Goal: Answer question/provide support

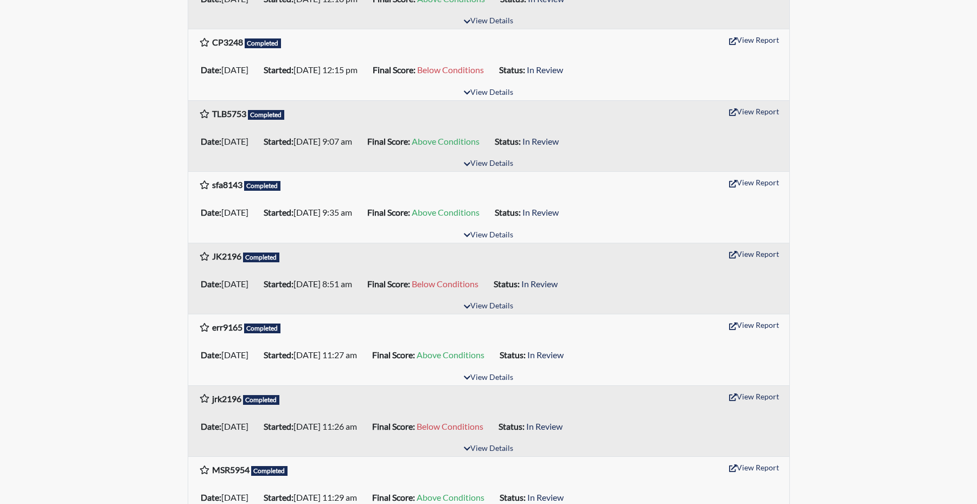
scroll to position [488, 0]
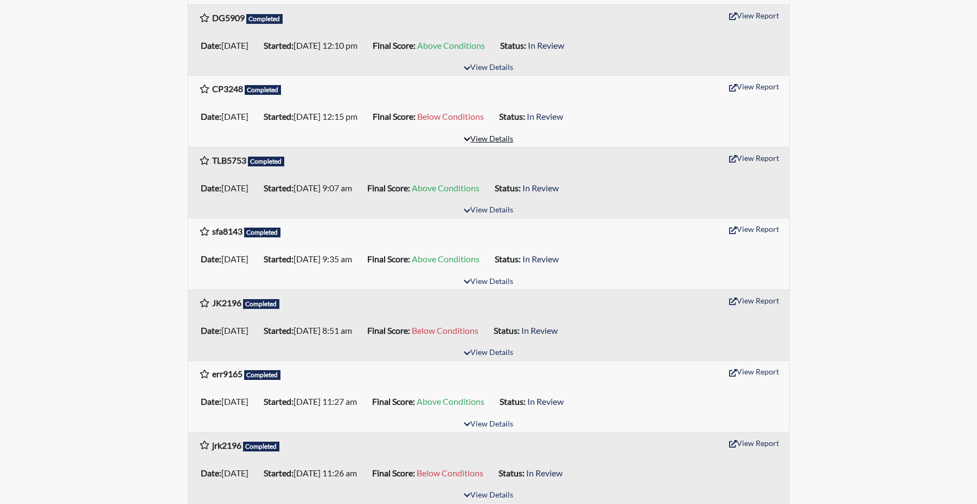
click at [481, 147] on button "View Details" at bounding box center [488, 139] width 59 height 15
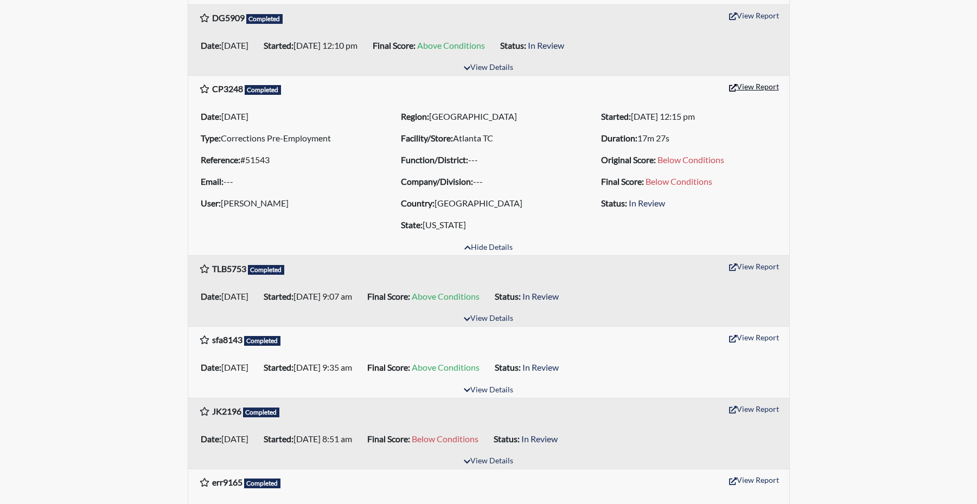
click at [757, 95] on button "View Report" at bounding box center [754, 86] width 60 height 17
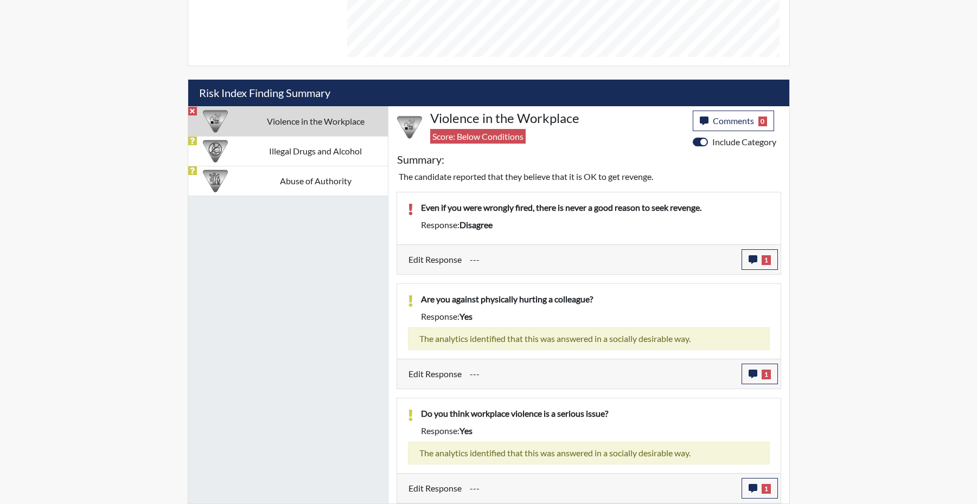
scroll to position [633, 0]
click at [281, 136] on td "Illegal Drugs and Alcohol" at bounding box center [315, 151] width 144 height 30
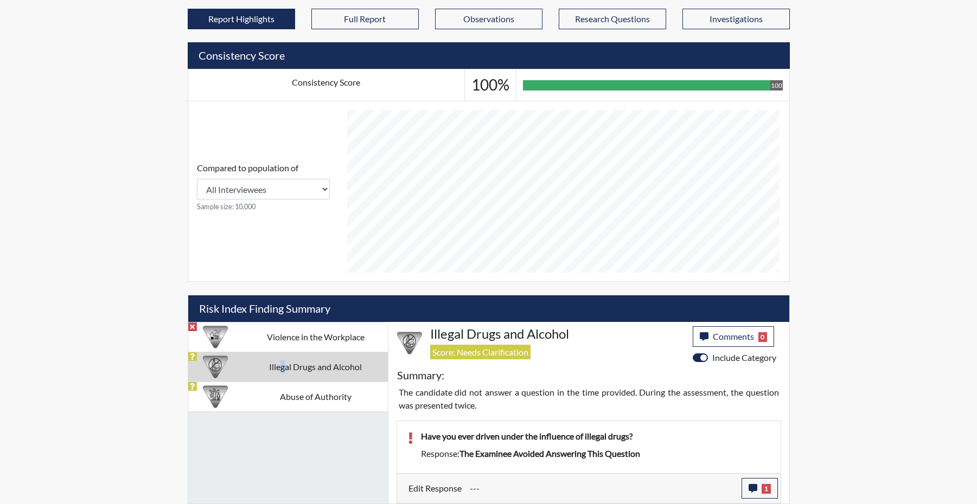
scroll to position [404, 0]
click at [765, 493] on span "1" at bounding box center [766, 489] width 9 height 10
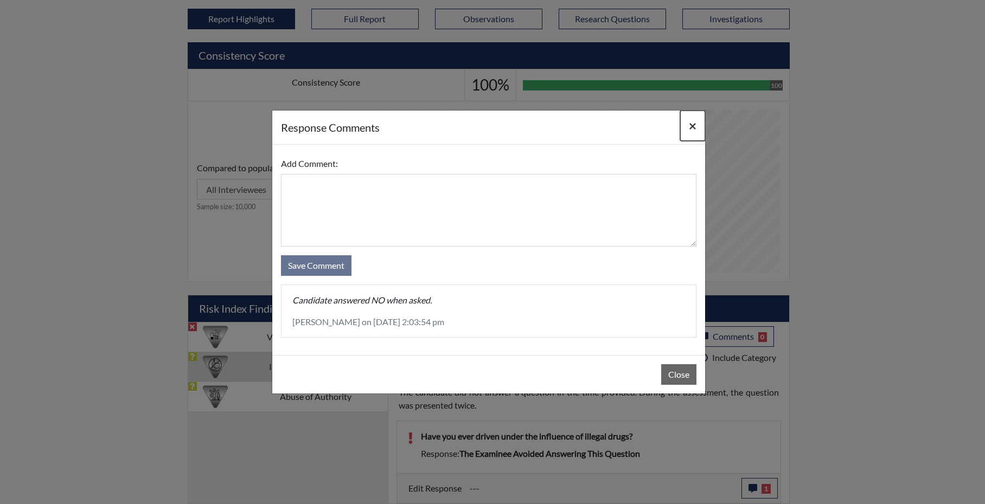
click at [690, 124] on span "×" at bounding box center [693, 126] width 8 height 16
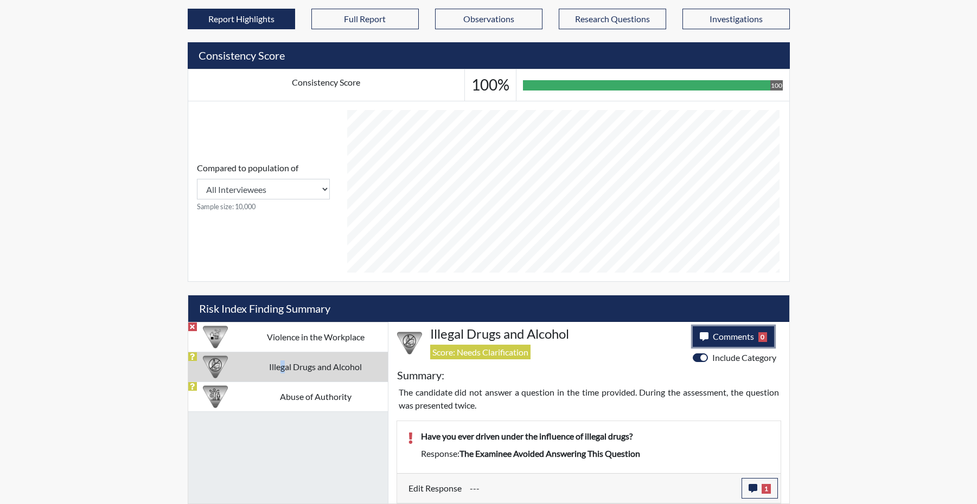
click at [755, 329] on button "Comments 0" at bounding box center [734, 337] width 82 height 21
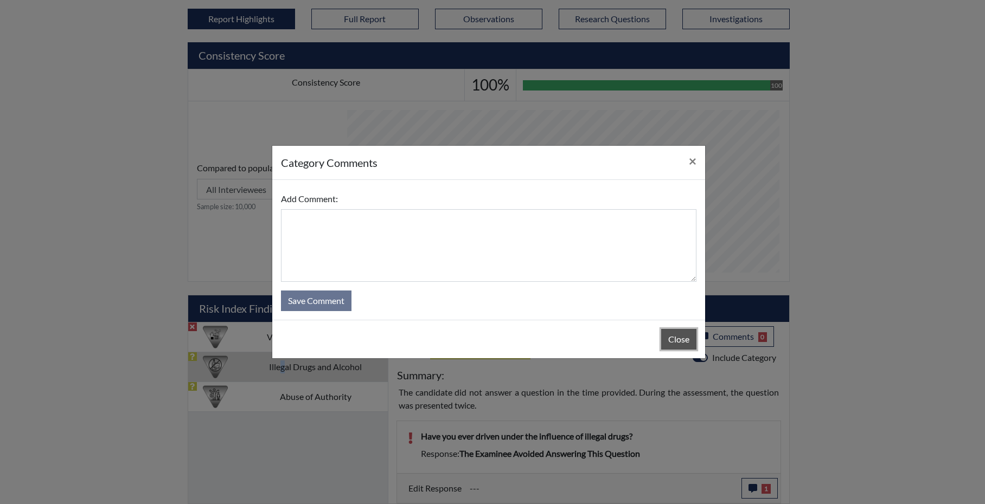
click at [680, 350] on button "Close" at bounding box center [678, 339] width 35 height 21
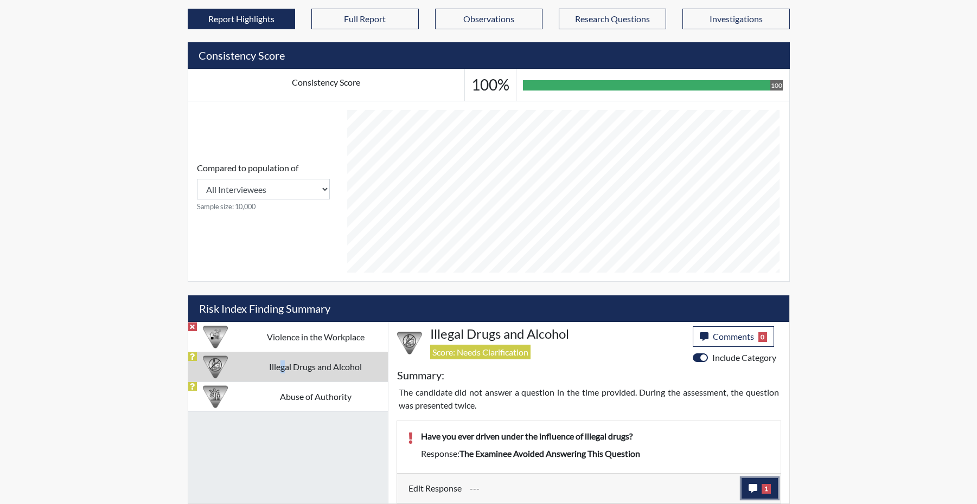
click at [751, 488] on icon "button" at bounding box center [753, 488] width 9 height 9
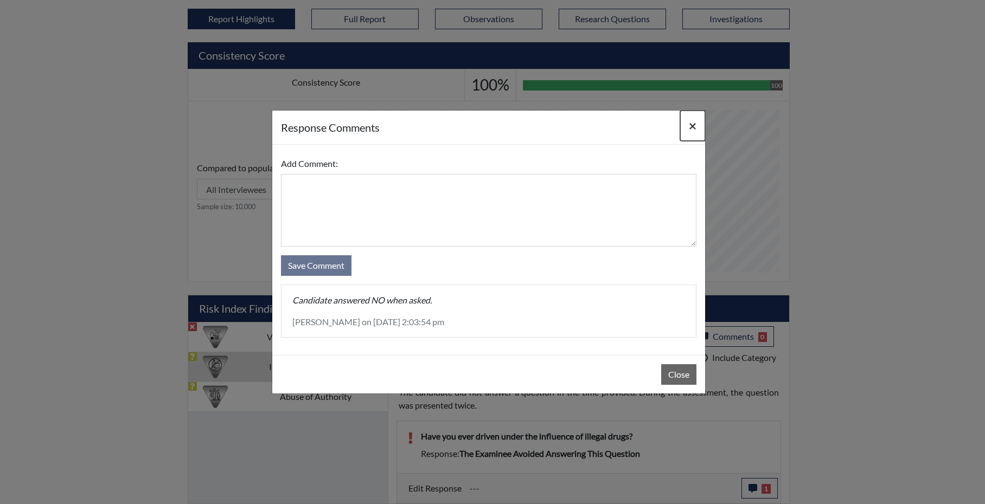
click at [689, 118] on span "×" at bounding box center [693, 126] width 8 height 16
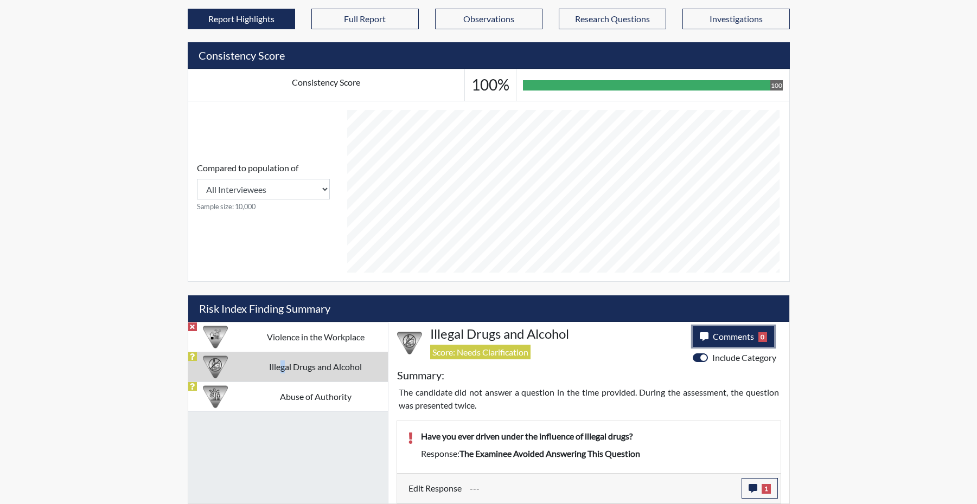
click at [718, 331] on span "Comments" at bounding box center [733, 336] width 41 height 10
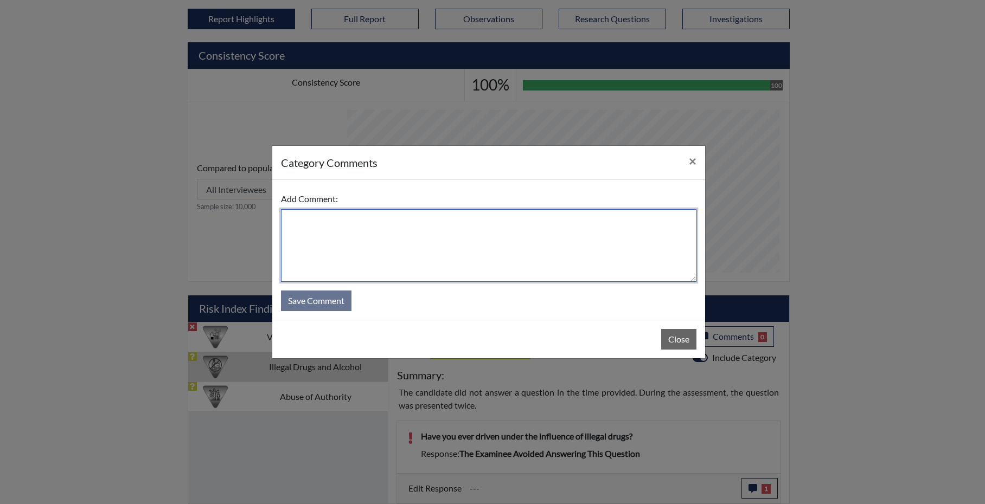
click at [401, 247] on textarea at bounding box center [489, 245] width 416 height 73
type textarea "candidate answered NO when I read the question to her."
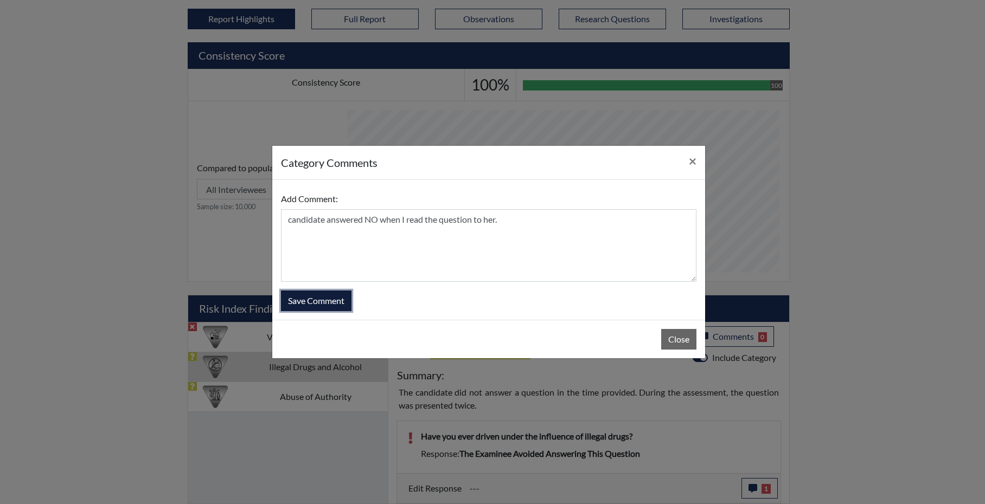
click at [292, 309] on button "Save Comment" at bounding box center [316, 301] width 71 height 21
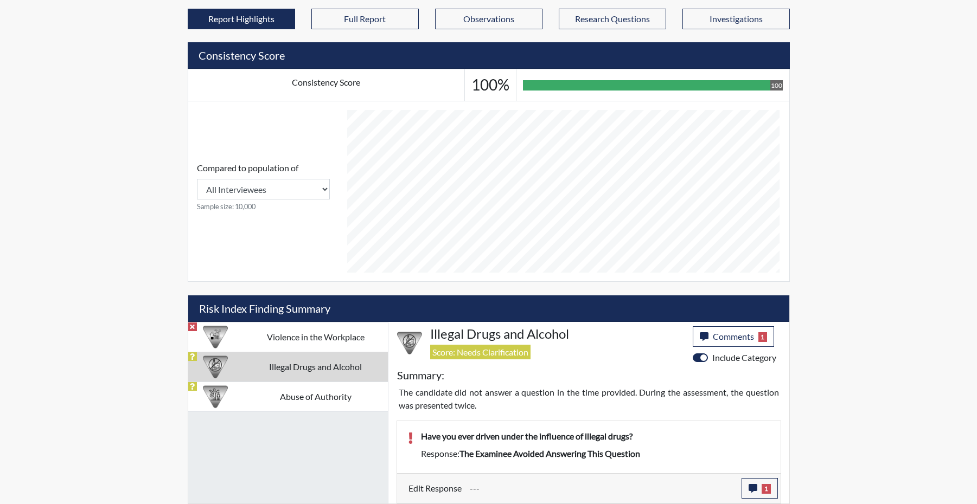
scroll to position [181, 451]
click at [305, 385] on td "Abuse of Authority" at bounding box center [315, 397] width 144 height 30
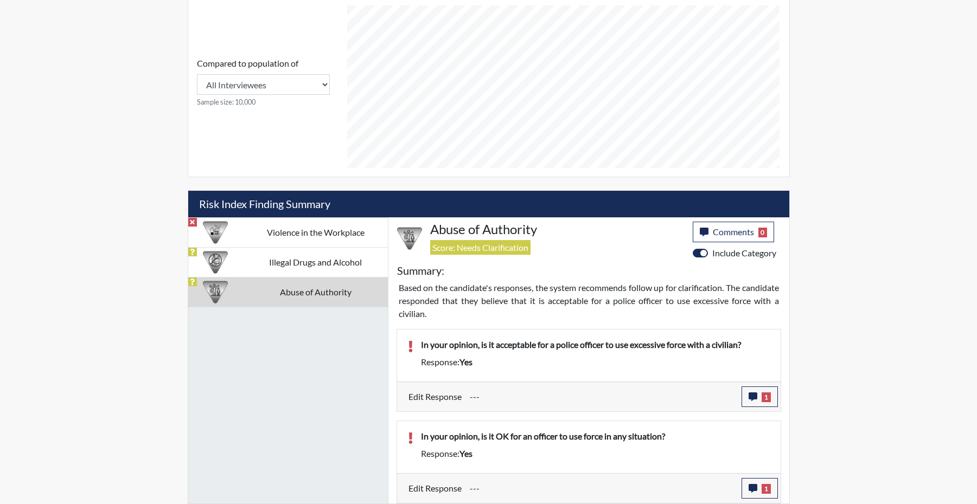
scroll to position [515, 0]
click at [762, 394] on span "1" at bounding box center [766, 398] width 9 height 10
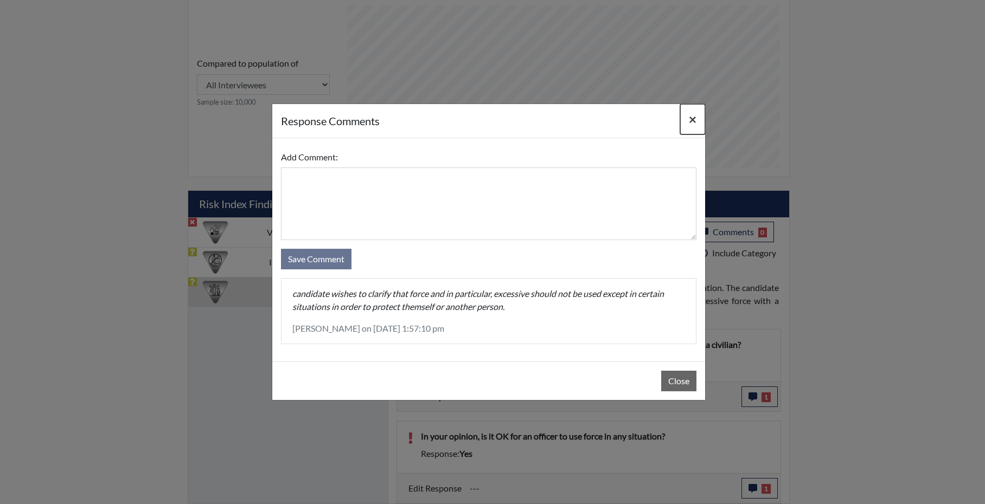
click at [691, 114] on span "×" at bounding box center [693, 119] width 8 height 16
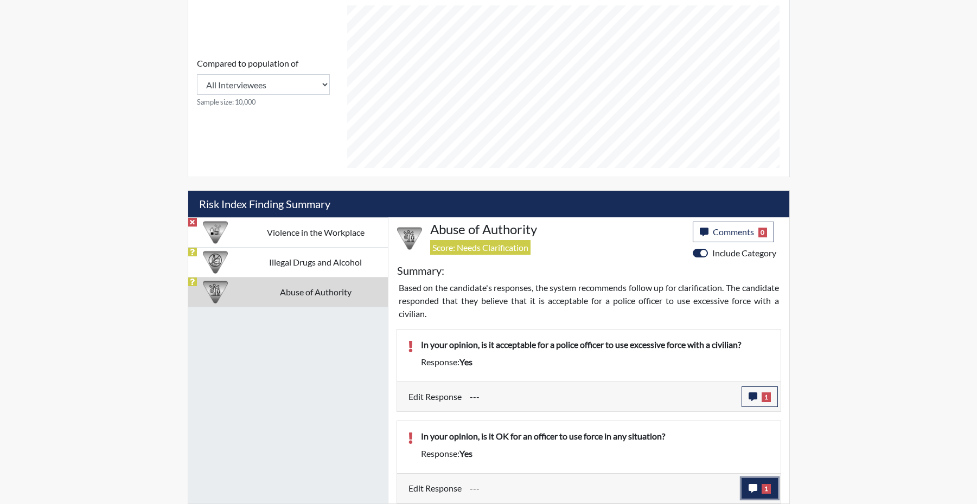
click at [762, 493] on span "1" at bounding box center [766, 489] width 9 height 10
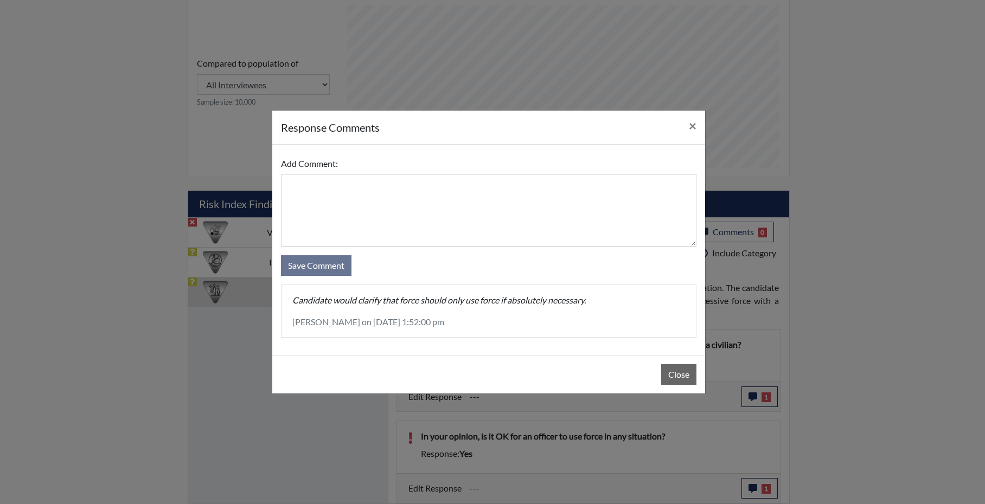
click at [493, 305] on p "Candidate would clarify that force should only use force if absolutely necessar…" at bounding box center [488, 300] width 393 height 13
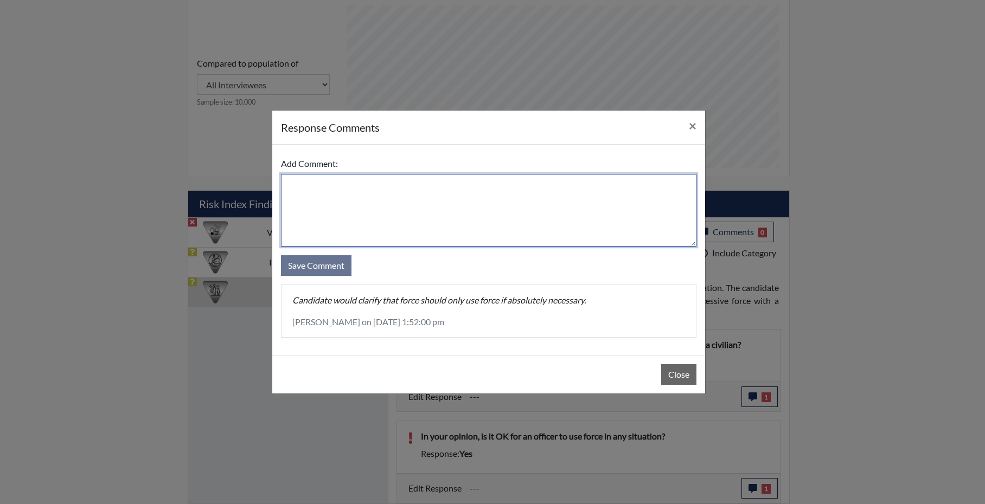
click at [368, 221] on textarea at bounding box center [489, 210] width 416 height 73
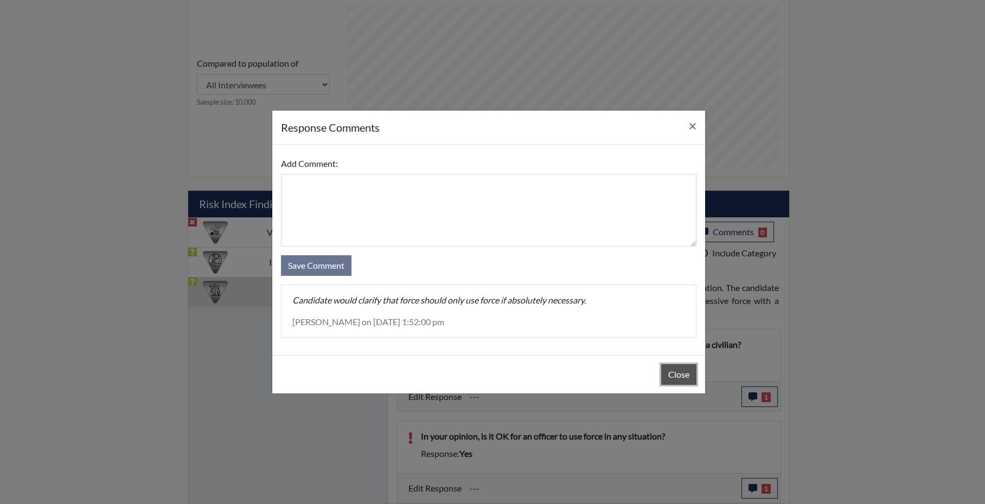
click at [668, 380] on button "Close" at bounding box center [678, 375] width 35 height 21
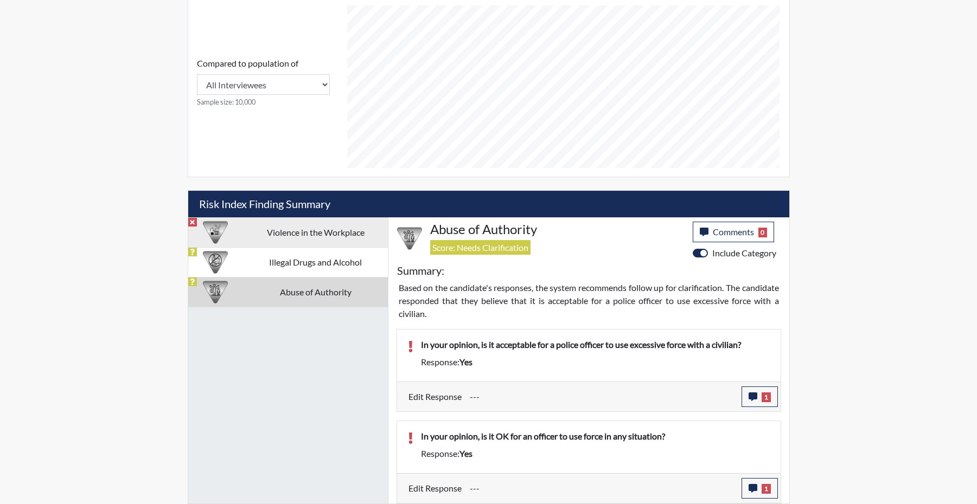
click at [312, 218] on td "Violence in the Workplace" at bounding box center [315, 233] width 144 height 30
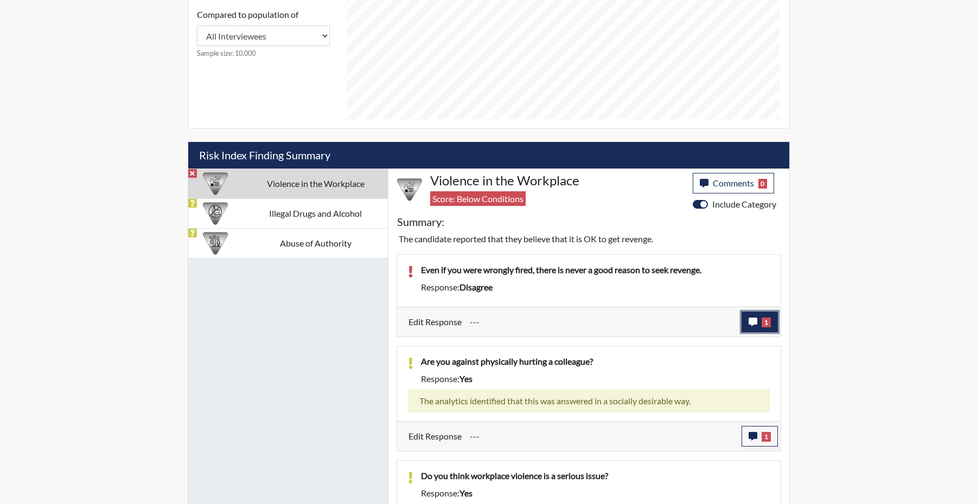
click at [753, 327] on icon "button" at bounding box center [753, 322] width 9 height 9
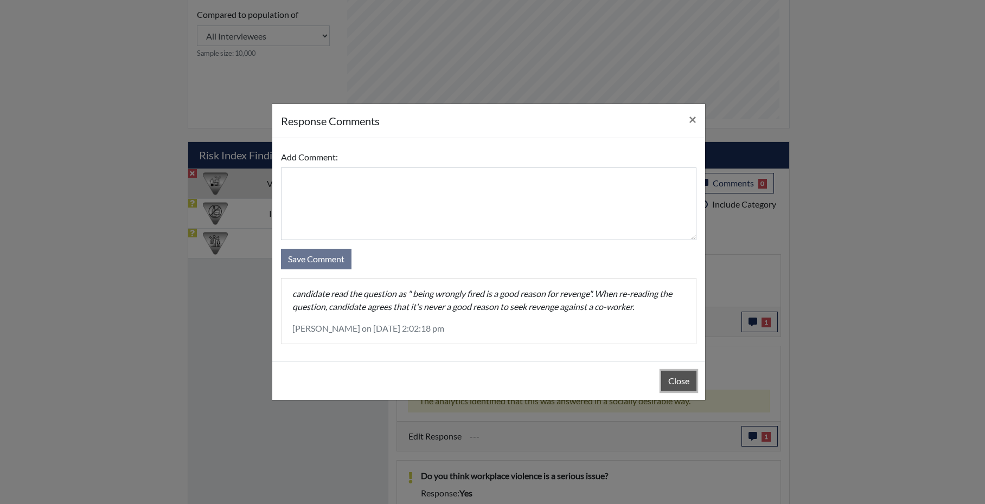
click at [672, 392] on button "Close" at bounding box center [678, 381] width 35 height 21
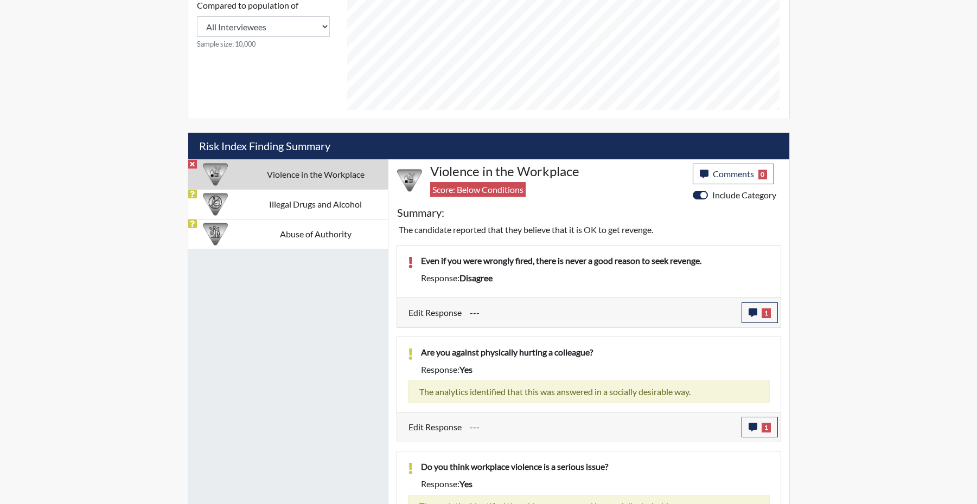
scroll to position [633, 0]
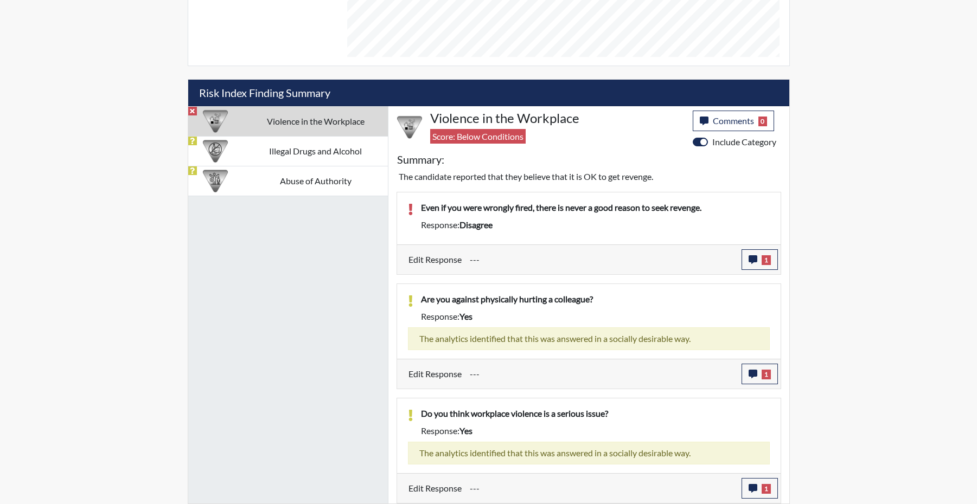
click at [241, 107] on div at bounding box center [215, 121] width 55 height 29
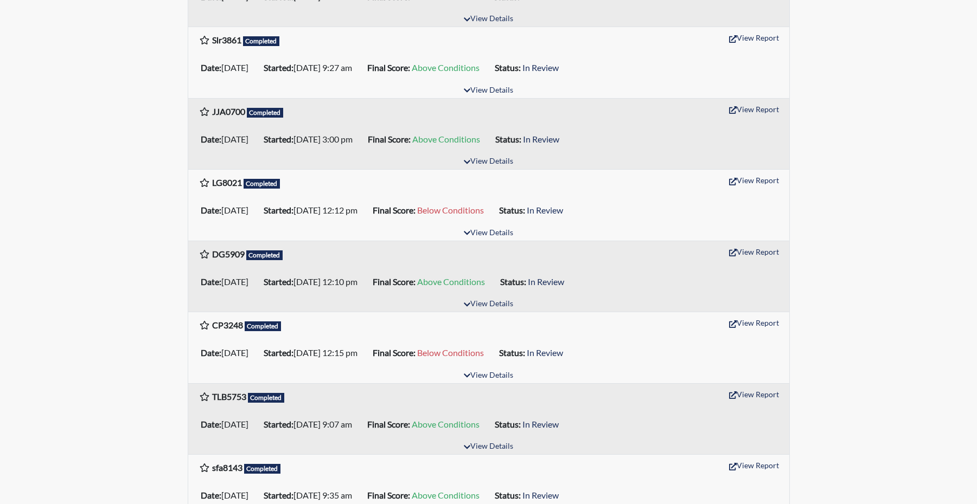
scroll to position [271, 0]
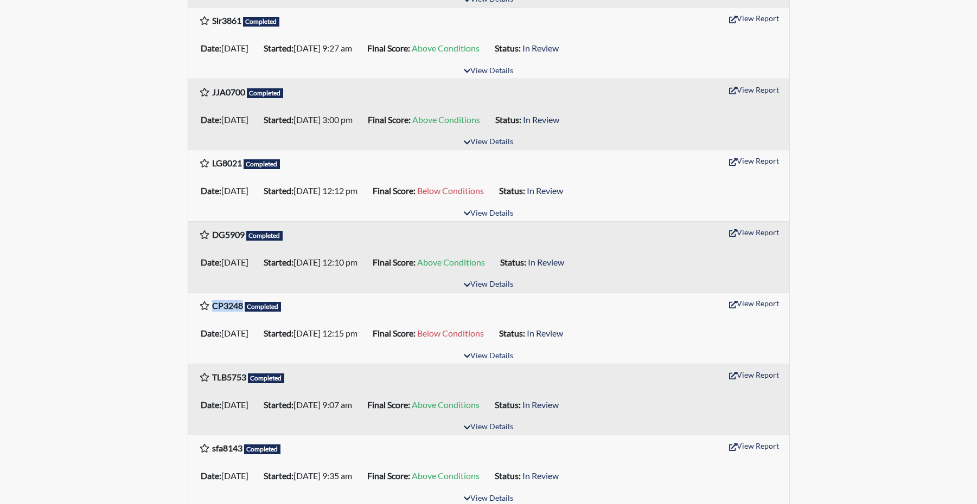
drag, startPoint x: 247, startPoint y: 339, endPoint x: 212, endPoint y: 337, distance: 35.3
click at [212, 316] on div "CP3248 Completed" at bounding box center [240, 307] width 82 height 17
drag, startPoint x: 212, startPoint y: 337, endPoint x: 222, endPoint y: 336, distance: 9.8
copy b "CP3248"
